Goal: Task Accomplishment & Management: Use online tool/utility

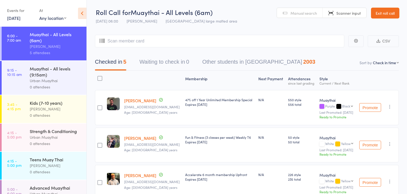
select select "4"
click at [387, 15] on link "Exit roll call" at bounding box center [385, 13] width 28 height 11
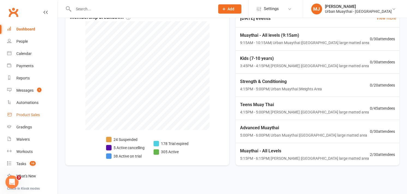
scroll to position [55, 0]
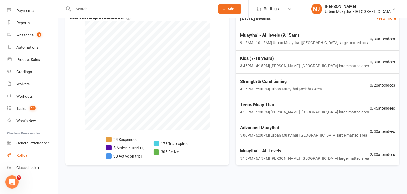
click at [29, 157] on div "Roll call" at bounding box center [22, 156] width 13 height 4
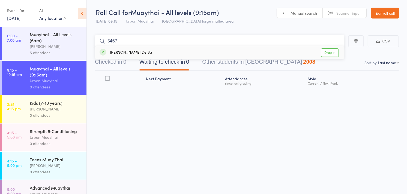
type input "5467"
click at [332, 51] on link "Drop in" at bounding box center [330, 53] width 18 height 8
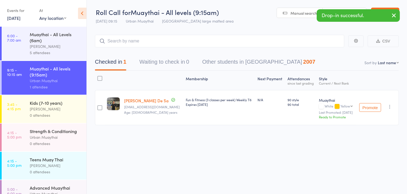
click at [329, 9] on link "Scanner input" at bounding box center [345, 13] width 44 height 10
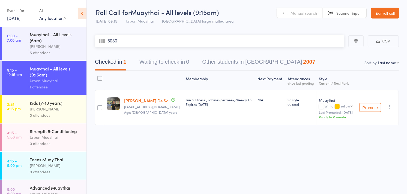
type input "6030"
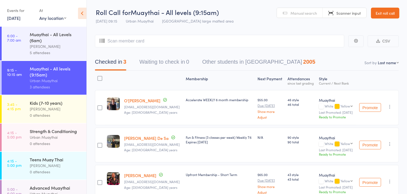
click at [385, 64] on select "First name Last name Birthday [DATE]? Behind on payments? Check in time Next pa…" at bounding box center [388, 62] width 21 height 5
select select "4"
click at [378, 60] on select "First name Last name Birthday [DATE]? Behind on payments? Check in time Next pa…" at bounding box center [388, 62] width 21 height 5
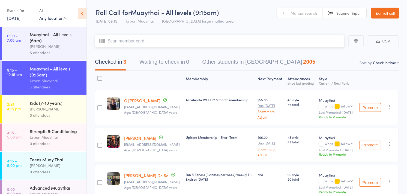
click at [298, 42] on input "search" at bounding box center [219, 41] width 249 height 13
click at [291, 38] on input "search" at bounding box center [219, 41] width 249 height 13
type input "tab"
type input "i"
click at [302, 11] on span "Manual search" at bounding box center [303, 12] width 26 height 5
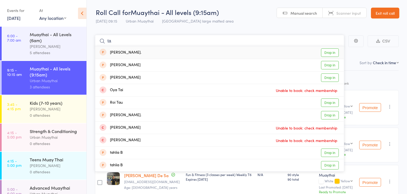
type input "t"
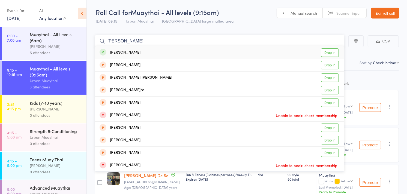
type input "[PERSON_NAME]"
click at [333, 55] on link "Drop in" at bounding box center [330, 53] width 18 height 8
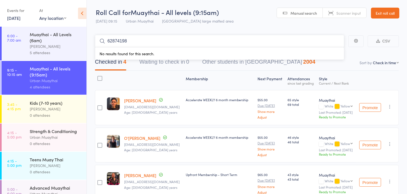
drag, startPoint x: 164, startPoint y: 40, endPoint x: 117, endPoint y: 41, distance: 46.9
click at [117, 41] on input "62874198" at bounding box center [219, 41] width 249 height 13
type input "6287"
click at [335, 52] on link "Drop in" at bounding box center [330, 53] width 18 height 8
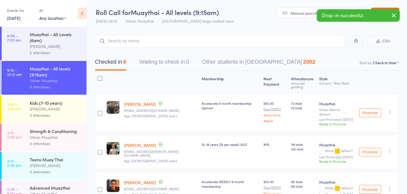
click at [333, 7] on header "Roll Call for Muaythai - All levels (9:15am) [DATE] 09:15 Urban Muaythai Miami …" at bounding box center [247, 13] width 320 height 27
click at [333, 9] on link "Scanner input" at bounding box center [345, 13] width 44 height 10
paste input "4198"
type input "4198"
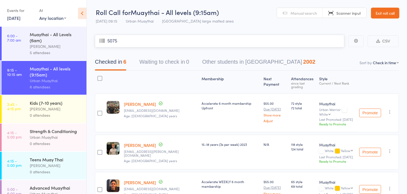
type input "5075"
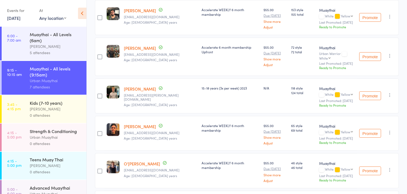
scroll to position [185, 0]
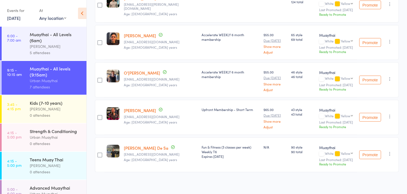
type input "5300"
